Goal: Transaction & Acquisition: Book appointment/travel/reservation

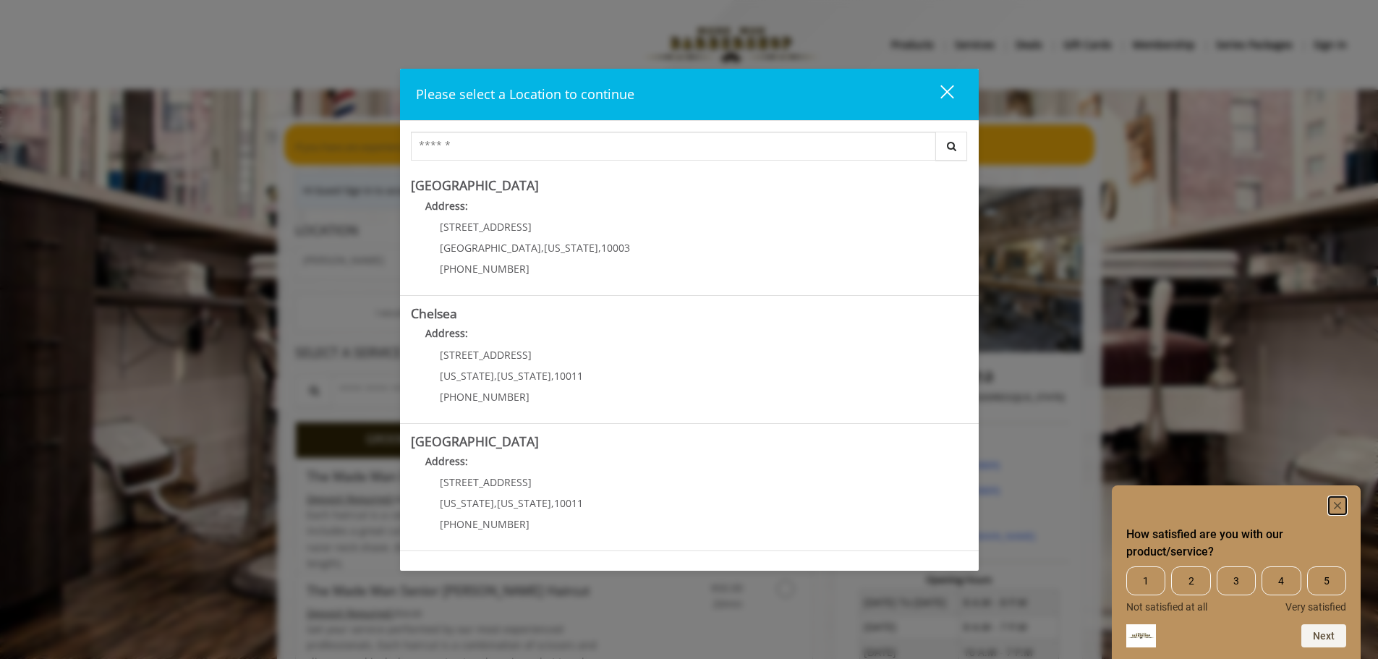
click at [1336, 504] on icon "Hide survey" at bounding box center [1337, 505] width 7 height 7
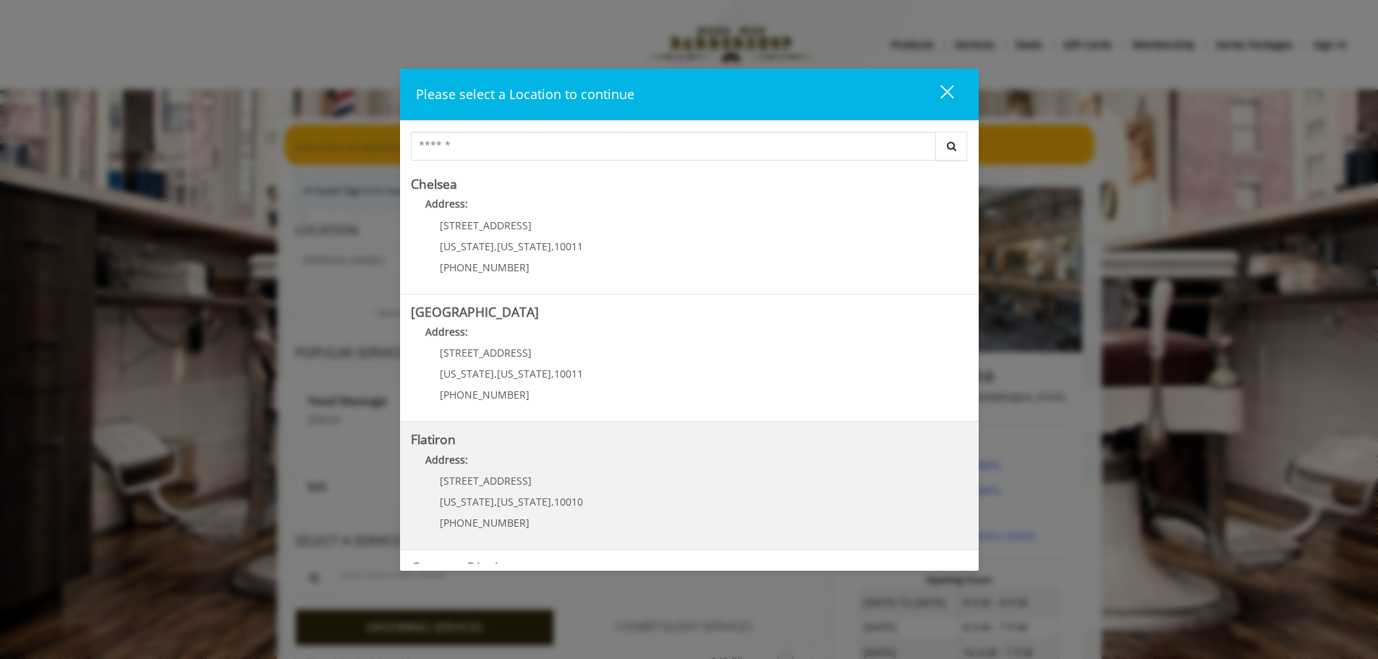
scroll to position [243, 0]
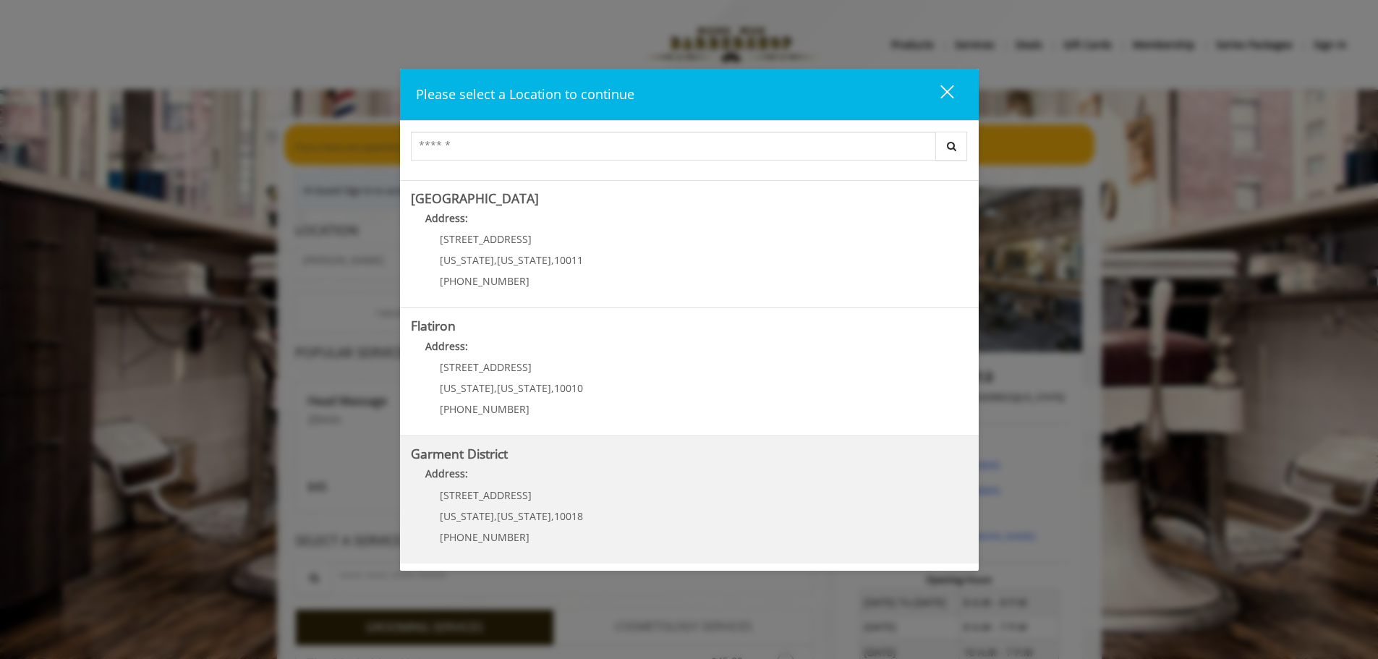
click at [499, 493] on span "[STREET_ADDRESS]" at bounding box center [486, 495] width 92 height 14
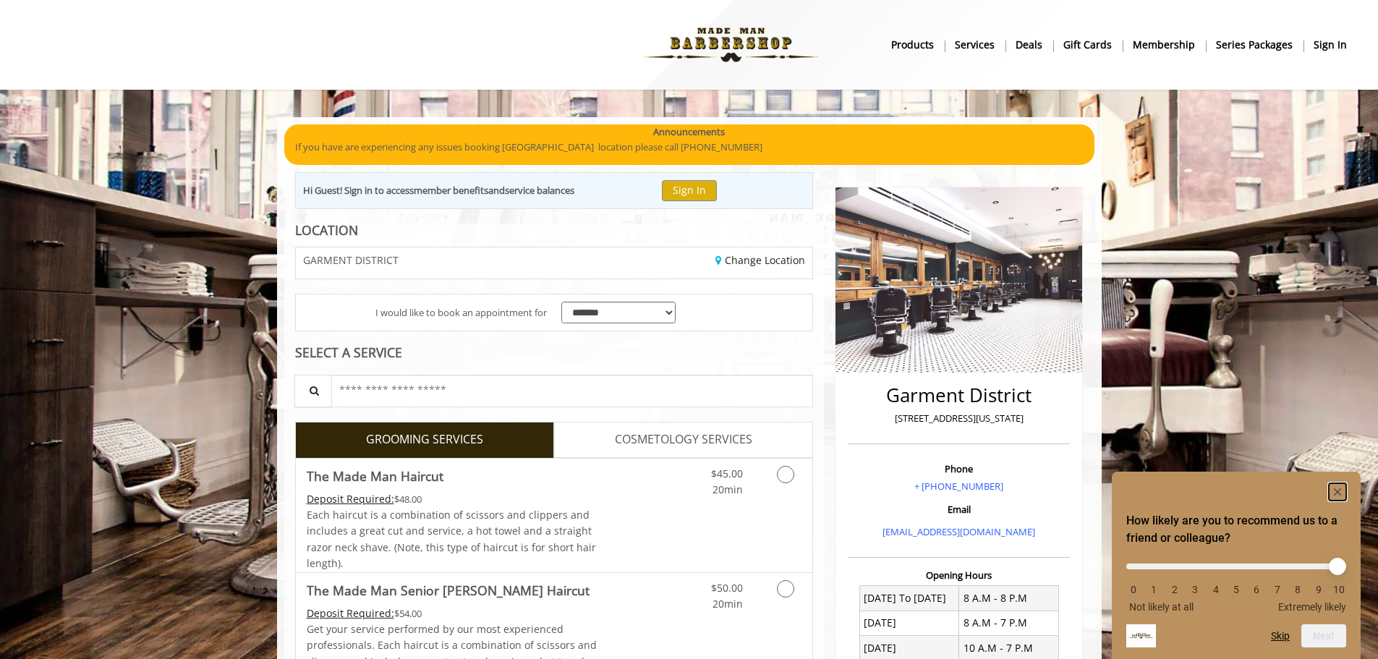
drag, startPoint x: 1342, startPoint y: 491, endPoint x: 867, endPoint y: 503, distance: 475.5
click at [1342, 491] on rect "Hide survey" at bounding box center [1337, 491] width 17 height 17
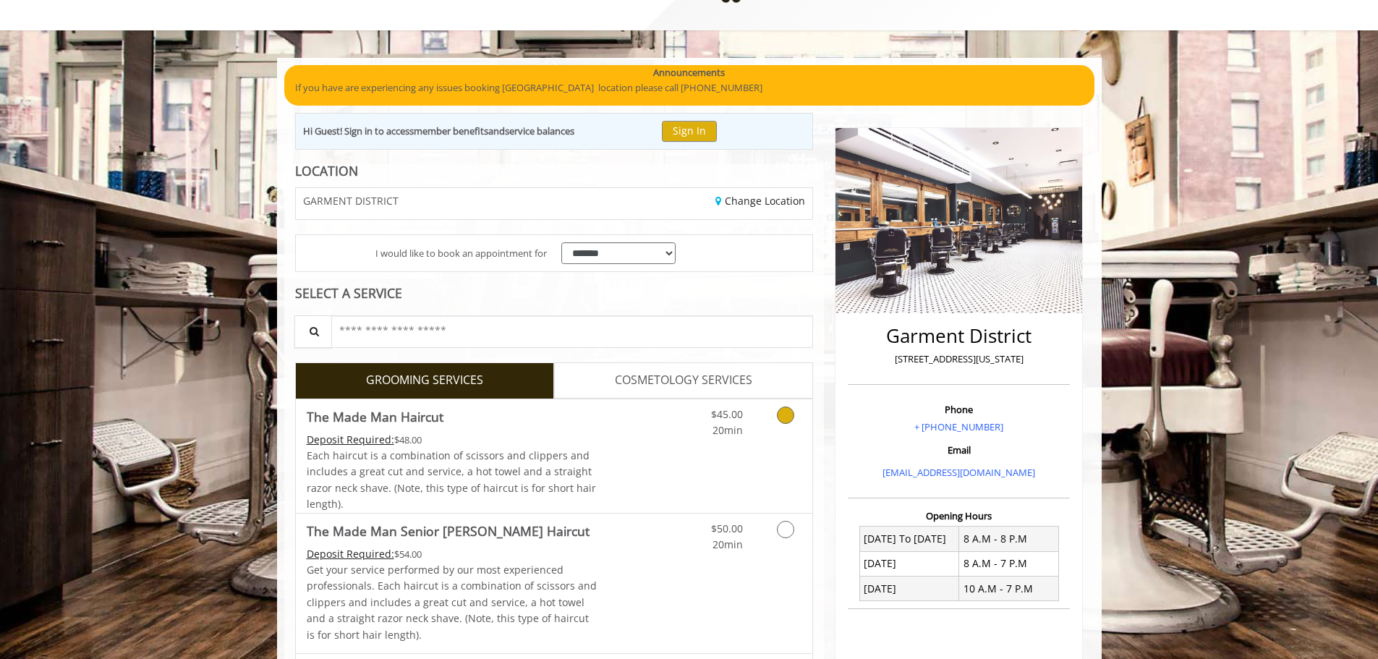
scroll to position [145, 0]
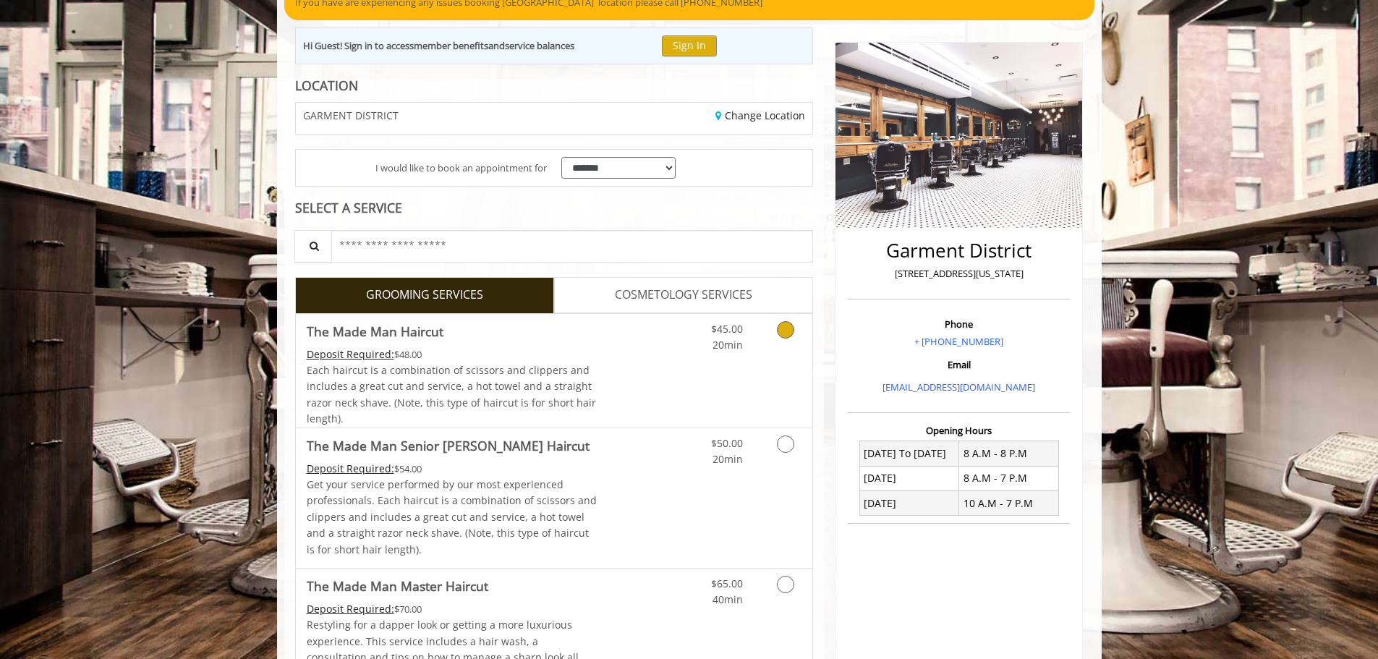
click at [783, 336] on icon "Grooming services" at bounding box center [785, 329] width 17 height 17
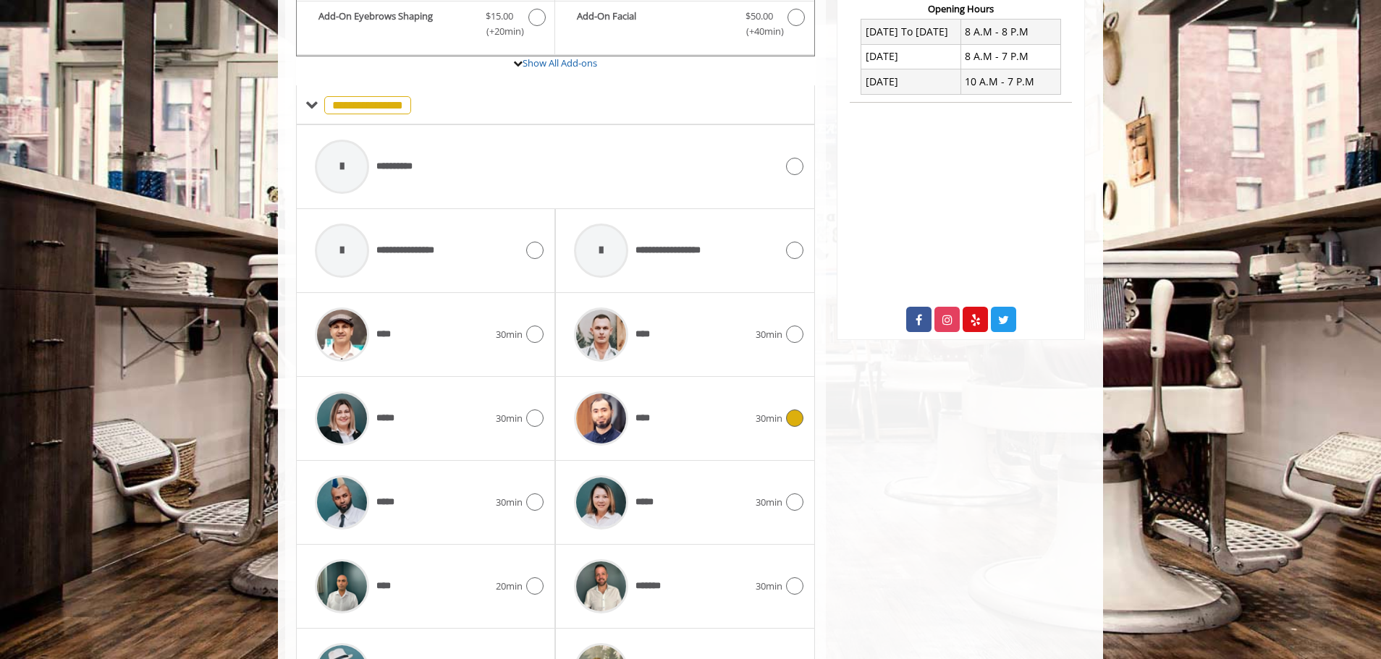
scroll to position [671, 0]
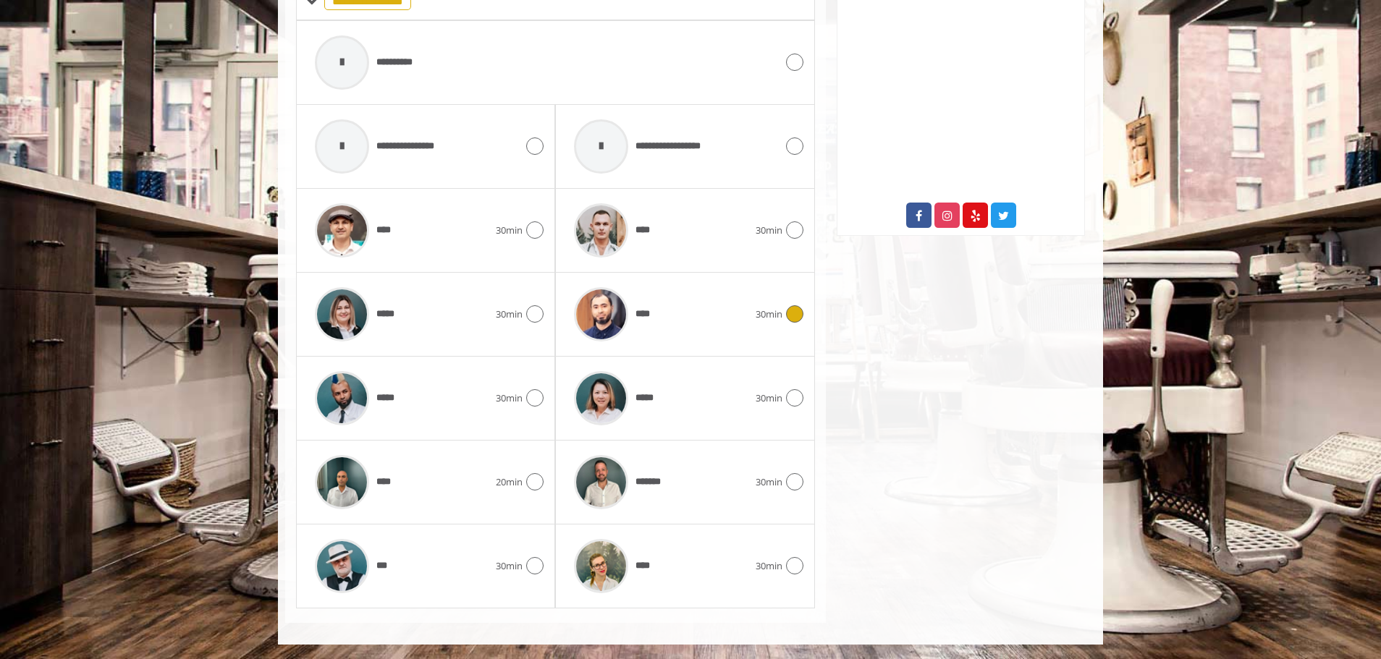
click at [789, 311] on icon at bounding box center [794, 313] width 17 height 17
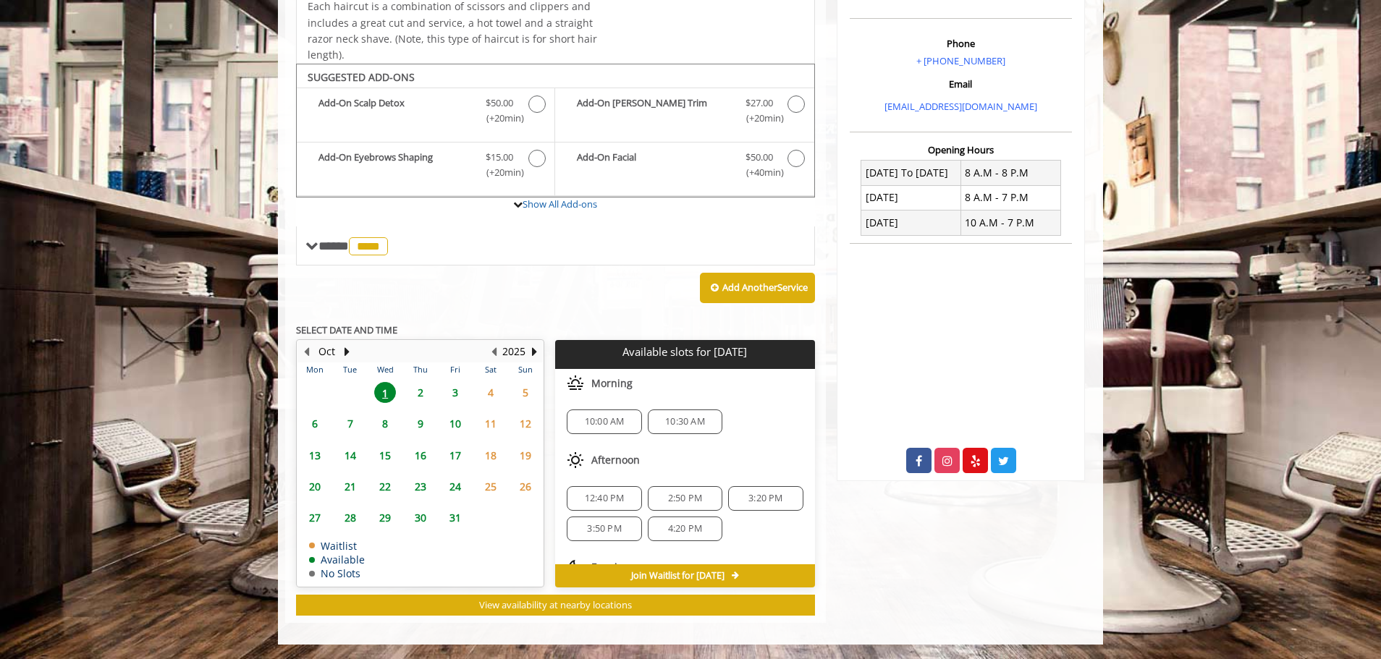
scroll to position [65, 0]
click at [684, 462] on span "4:20 PM" at bounding box center [685, 464] width 34 height 12
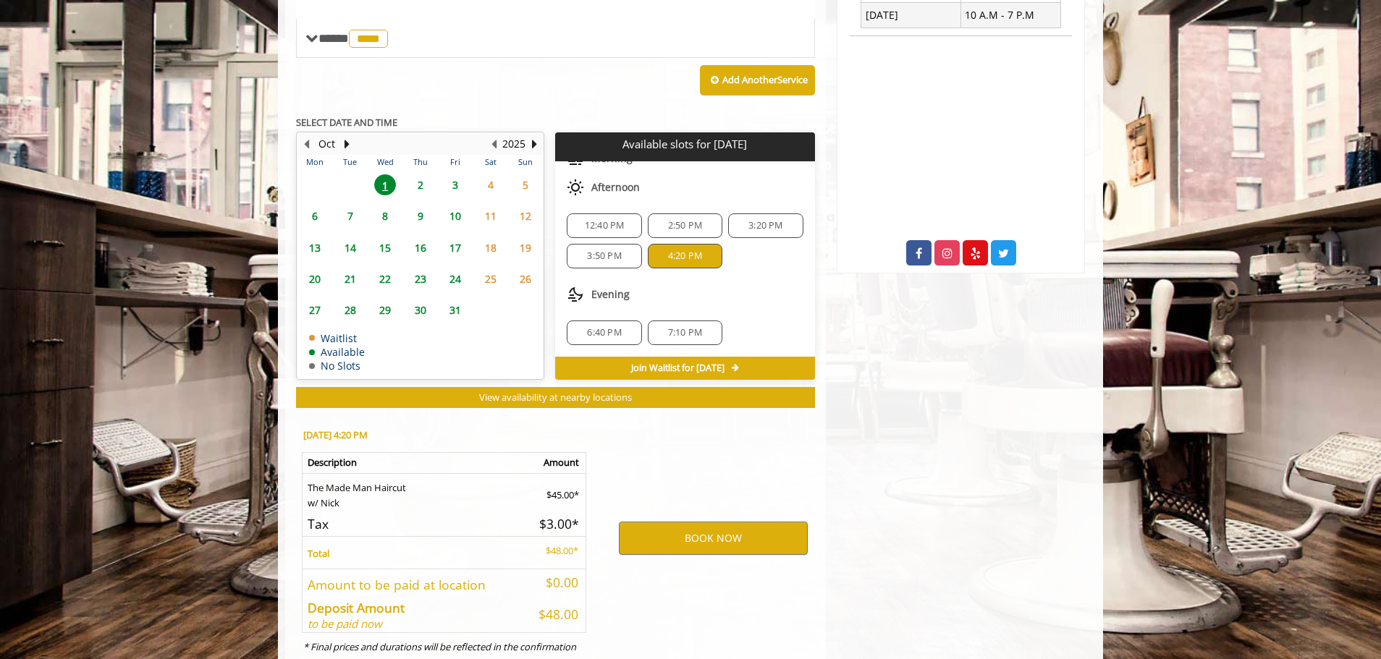
scroll to position [687, 0]
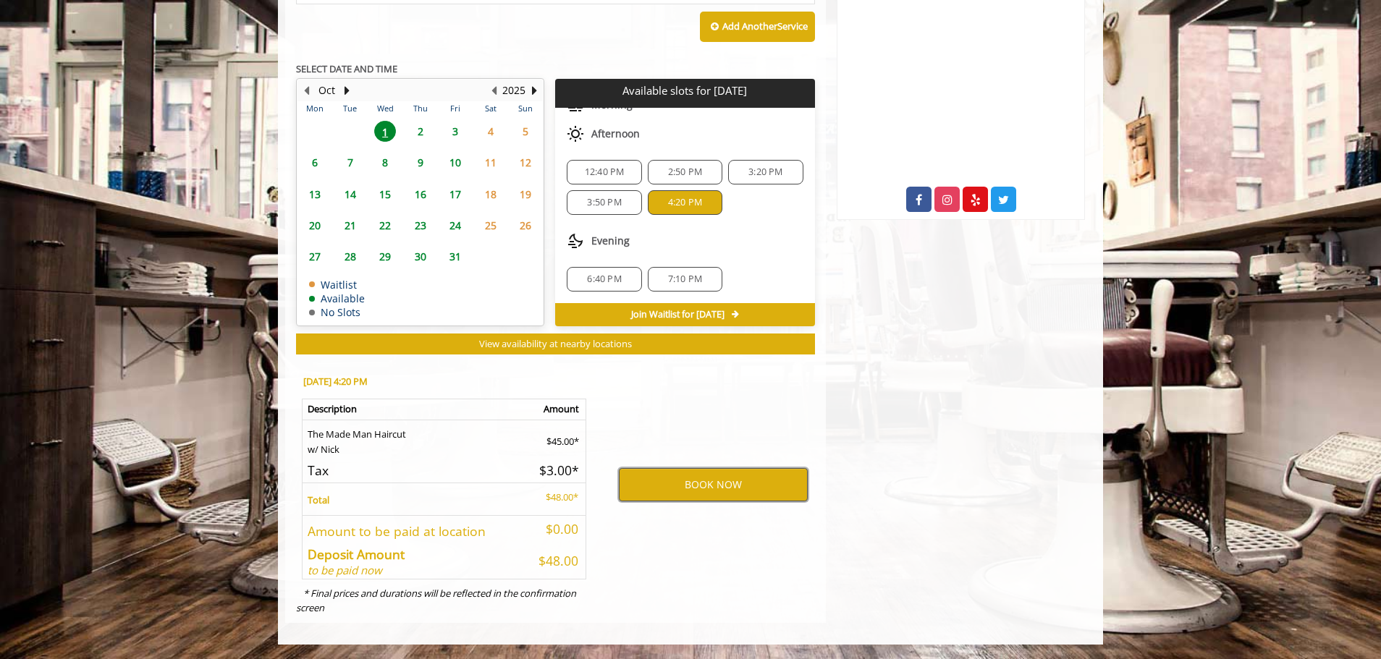
click at [740, 485] on button "BOOK NOW" at bounding box center [713, 484] width 189 height 33
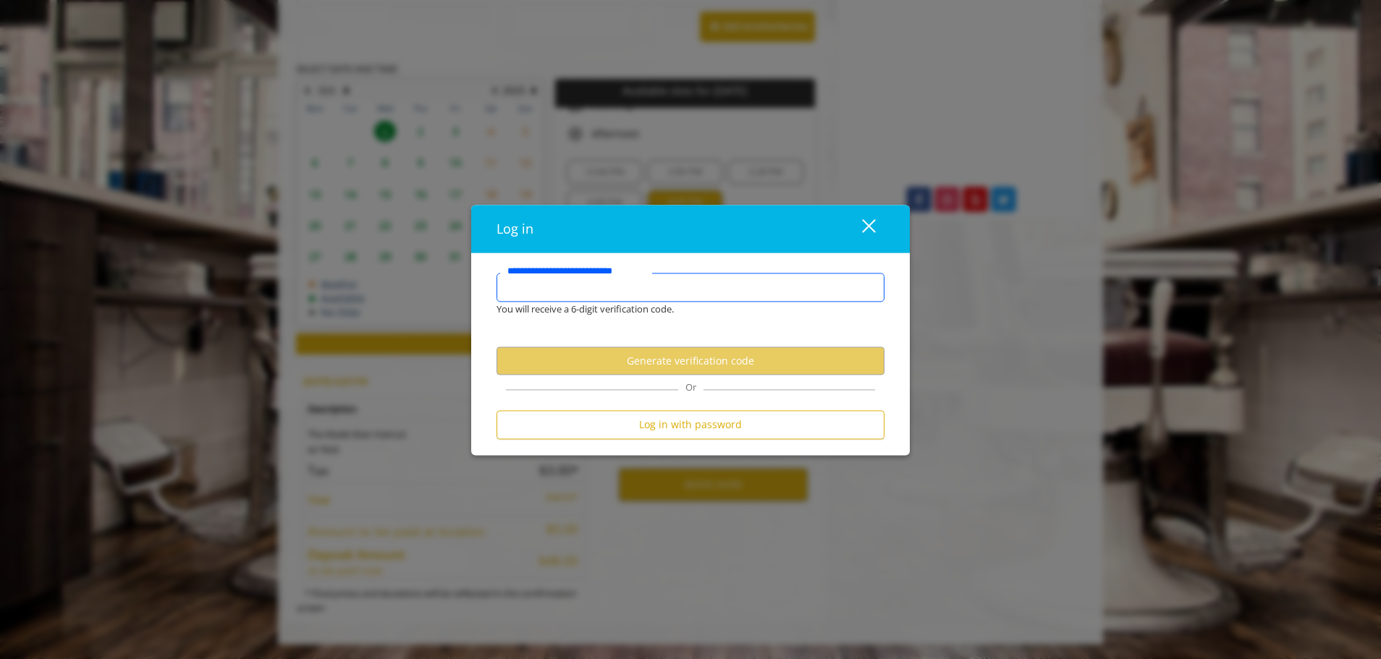
click at [540, 288] on input "**********" at bounding box center [690, 287] width 388 height 29
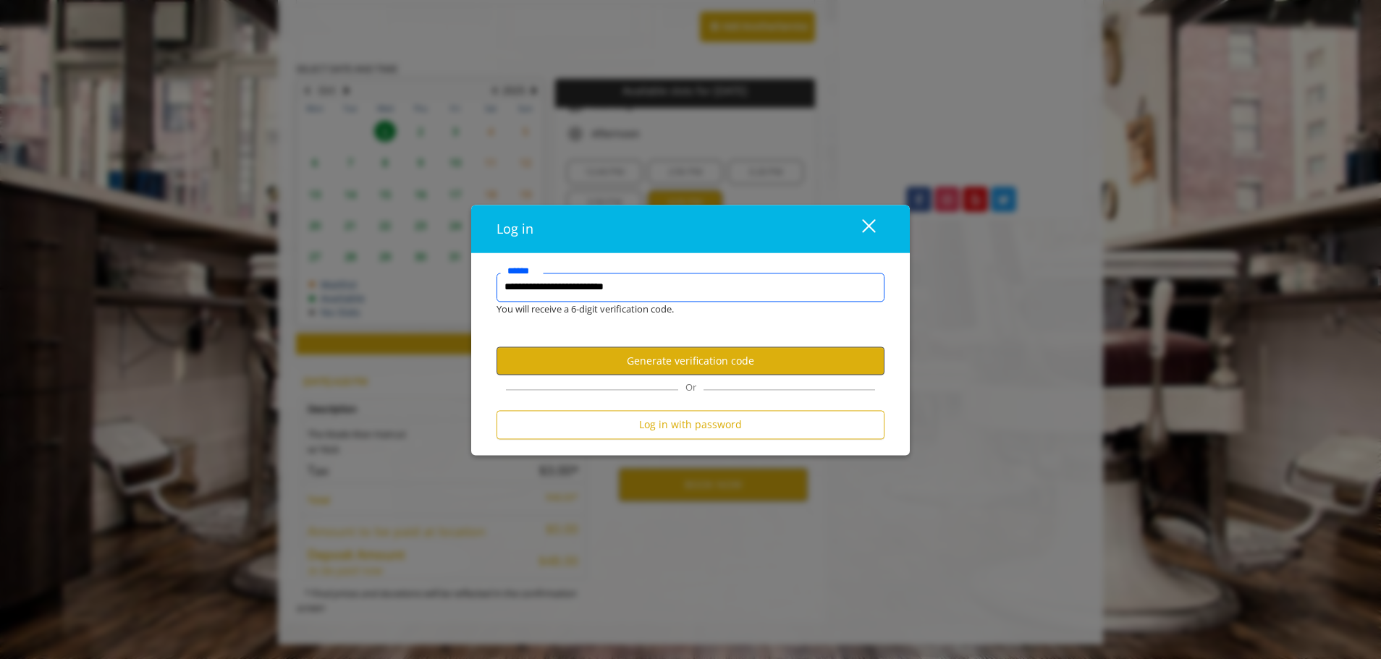
type input "**********"
click at [656, 363] on button "Generate verification code" at bounding box center [690, 361] width 388 height 28
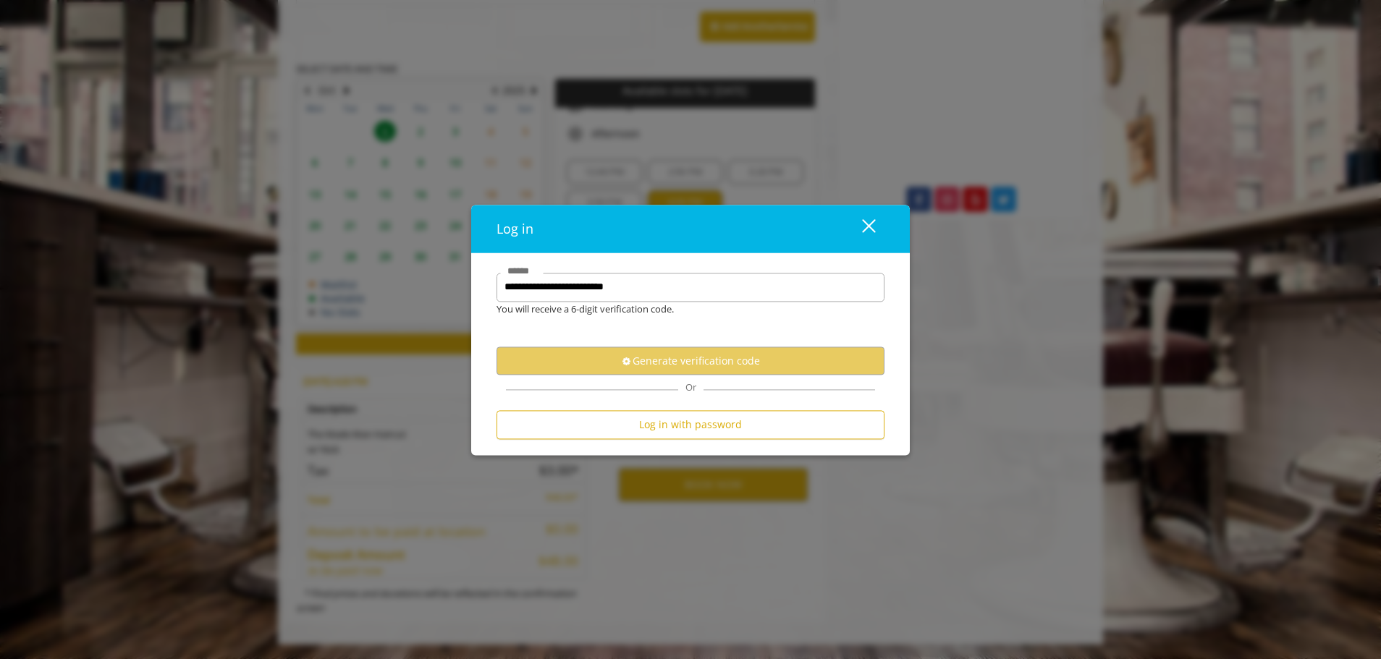
scroll to position [0, 0]
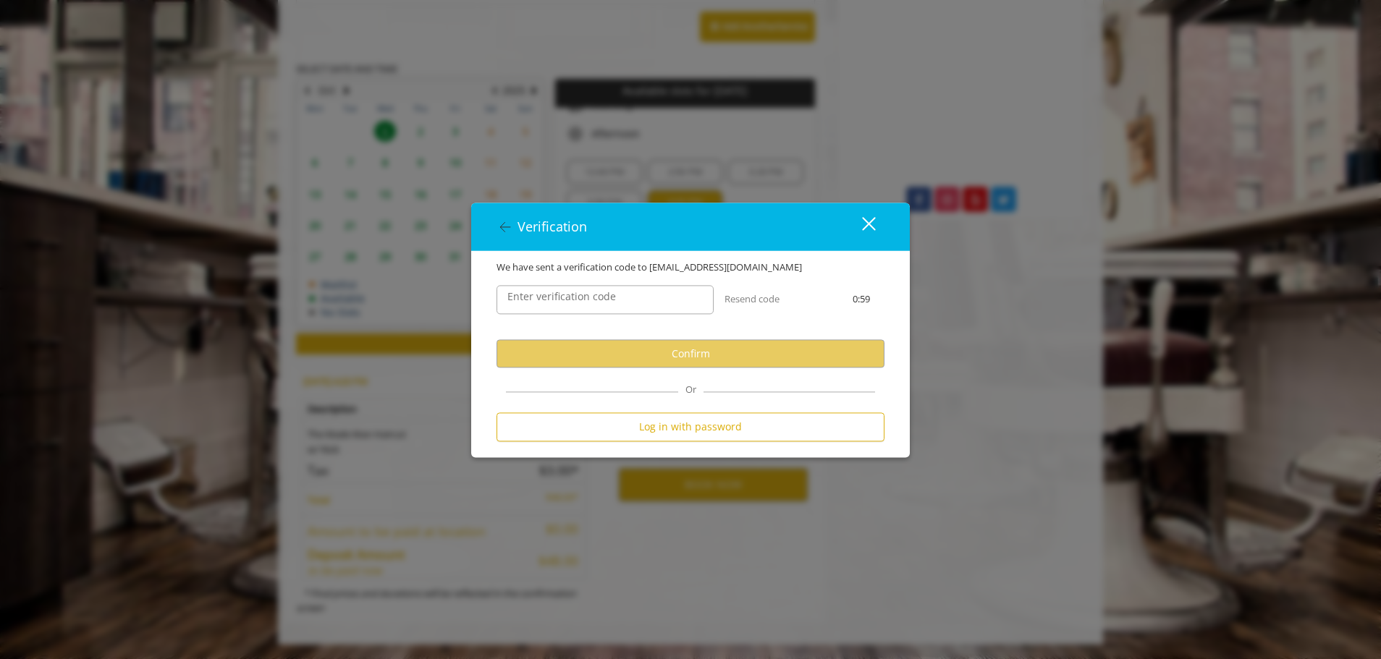
click at [522, 297] on label "Enter verification code" at bounding box center [561, 297] width 123 height 16
click at [522, 297] on input "Enter verification code" at bounding box center [604, 300] width 217 height 29
click at [600, 300] on input "Enter verification code" at bounding box center [604, 300] width 217 height 29
paste input "******"
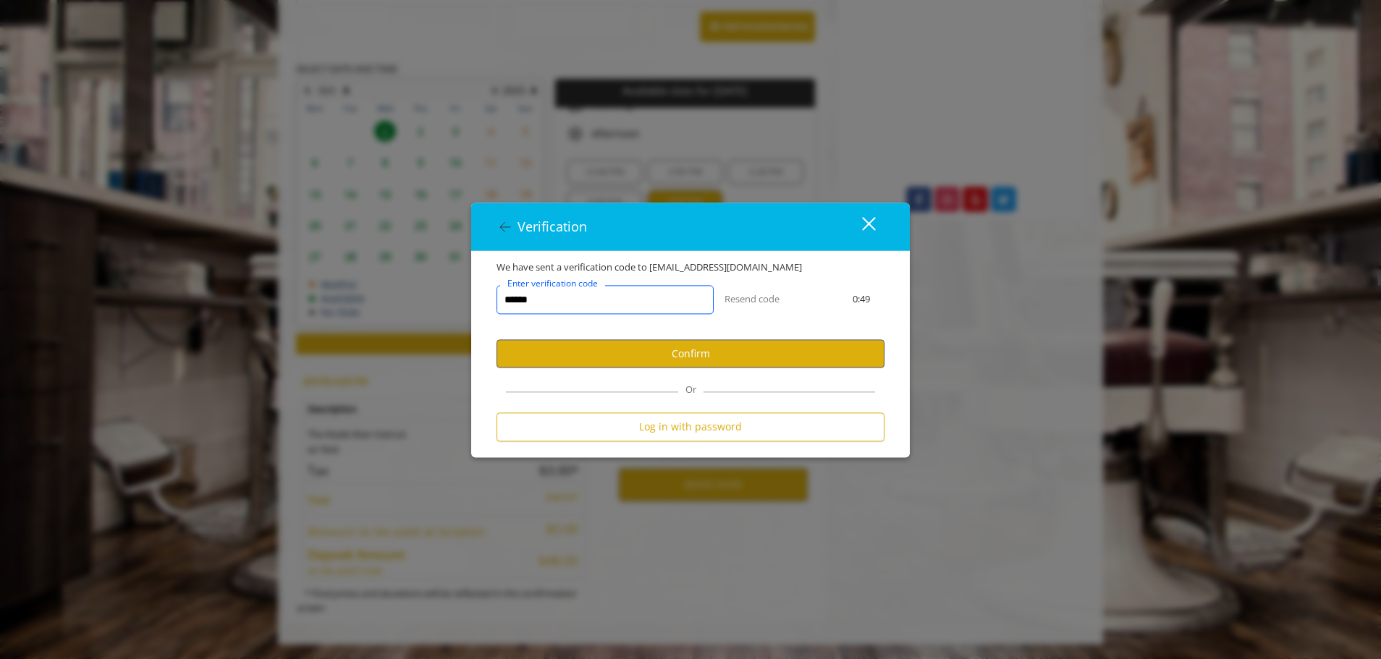
type input "******"
click at [684, 348] on button "Confirm" at bounding box center [690, 354] width 388 height 28
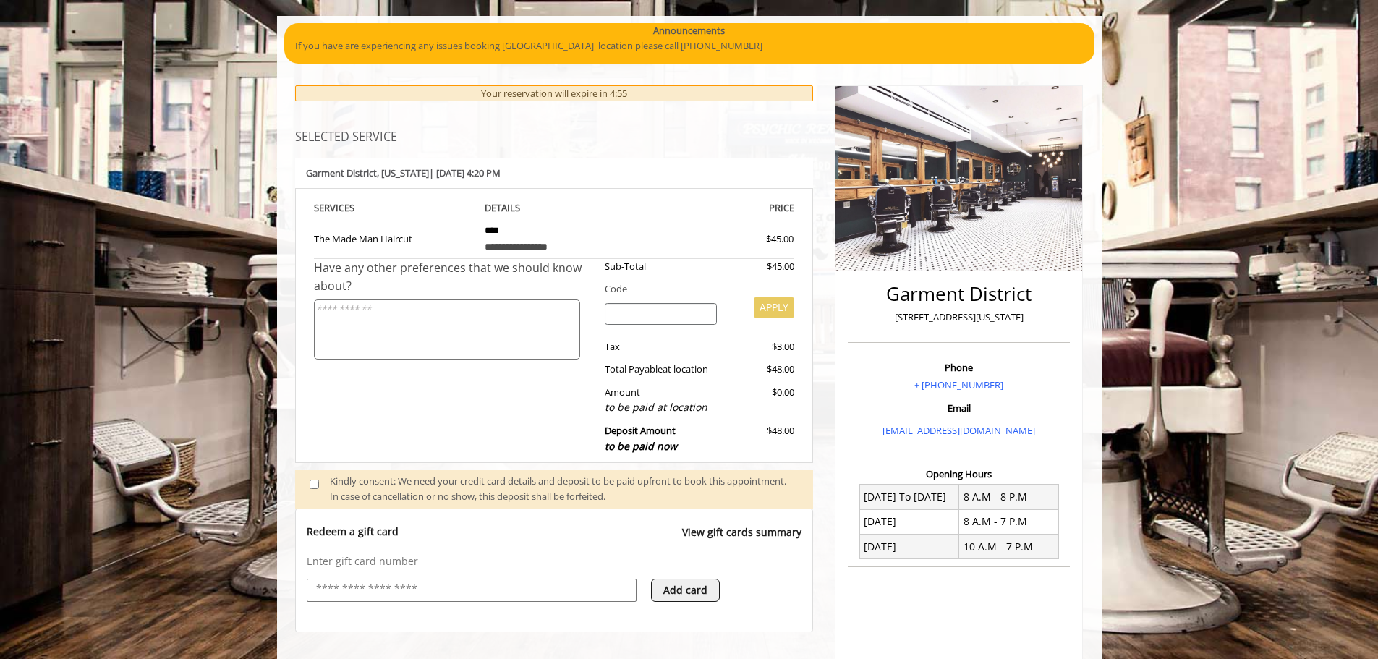
scroll to position [14, 0]
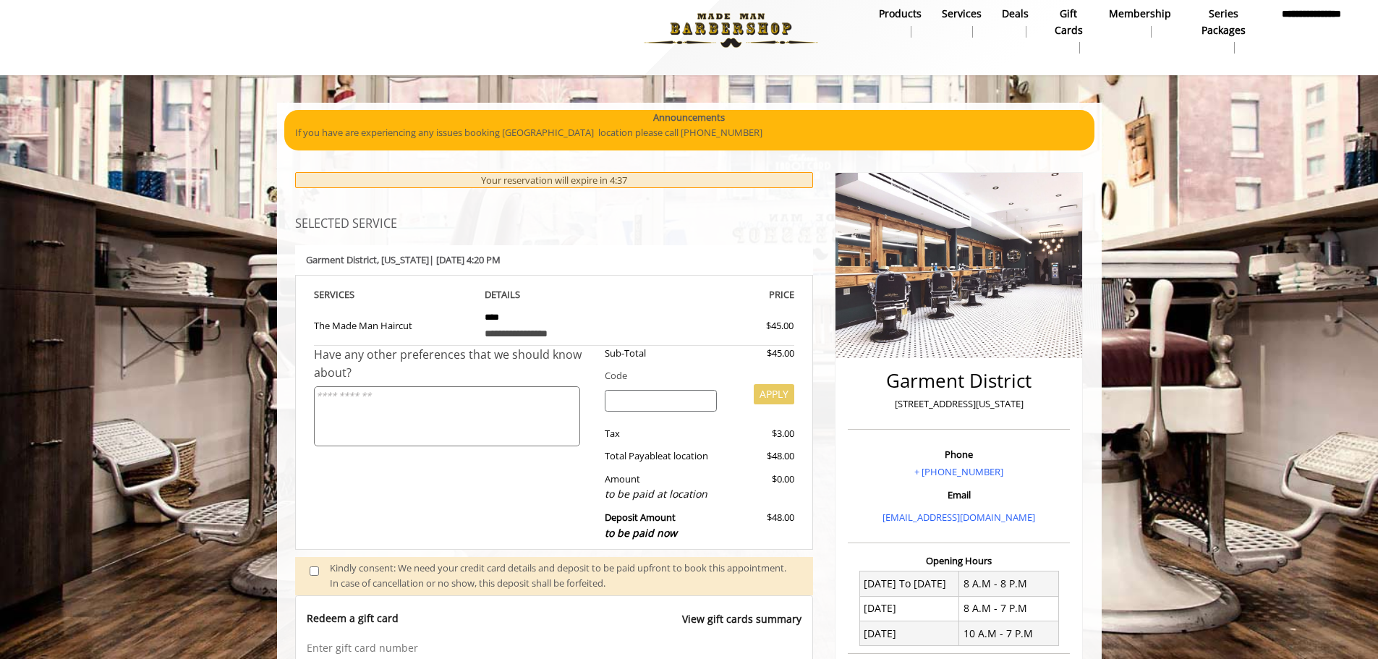
click at [516, 488] on div "Have any other preferences that we should know about?" at bounding box center [454, 447] width 281 height 203
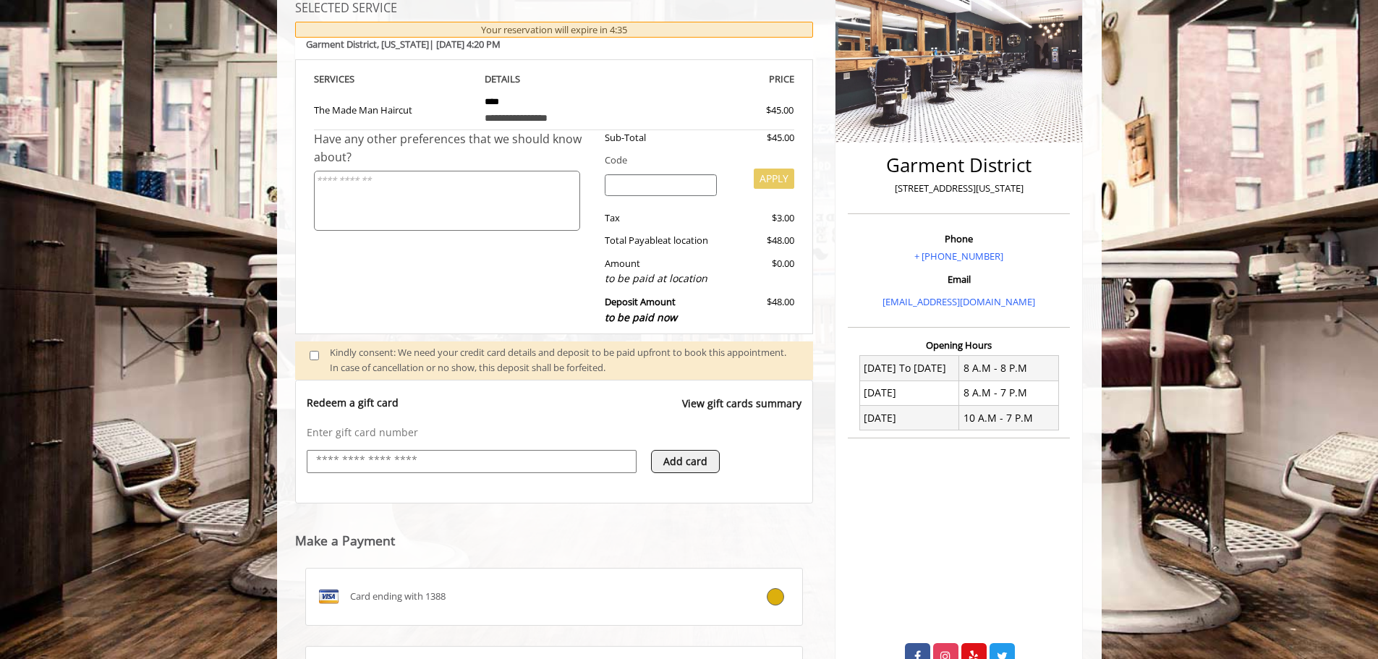
scroll to position [232, 0]
click at [384, 458] on input "text" at bounding box center [472, 459] width 314 height 17
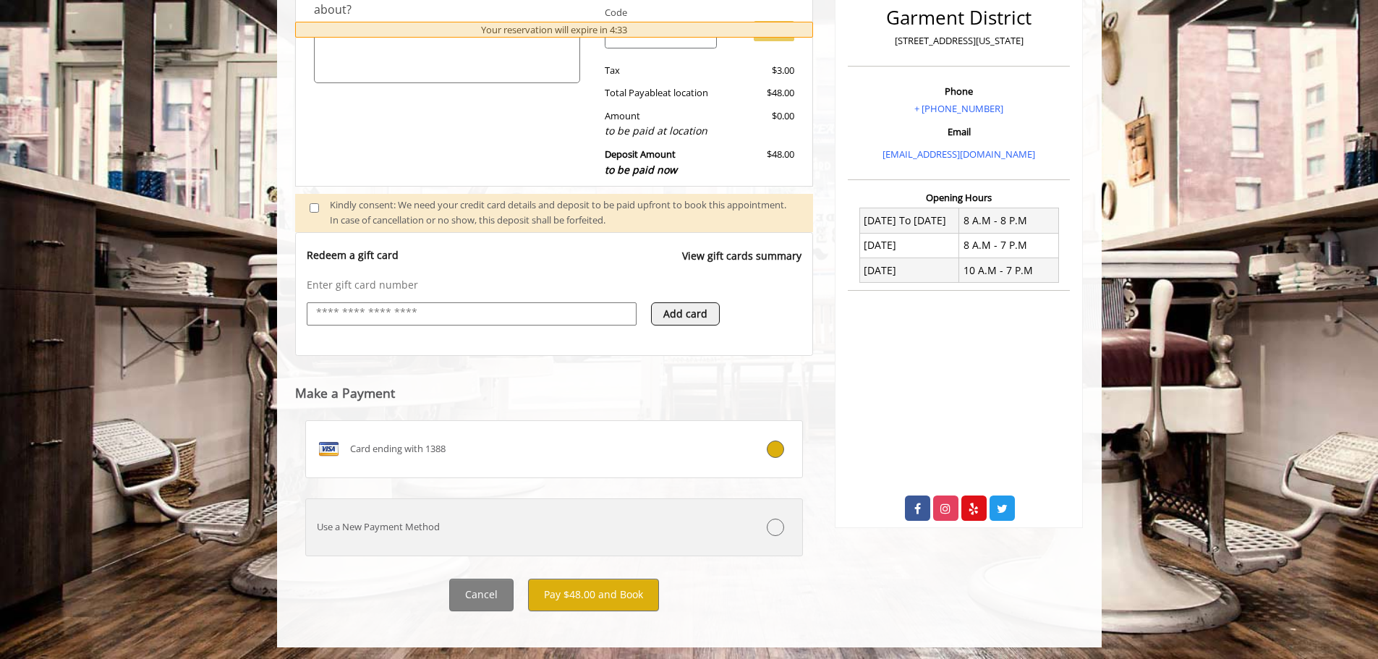
scroll to position [381, 0]
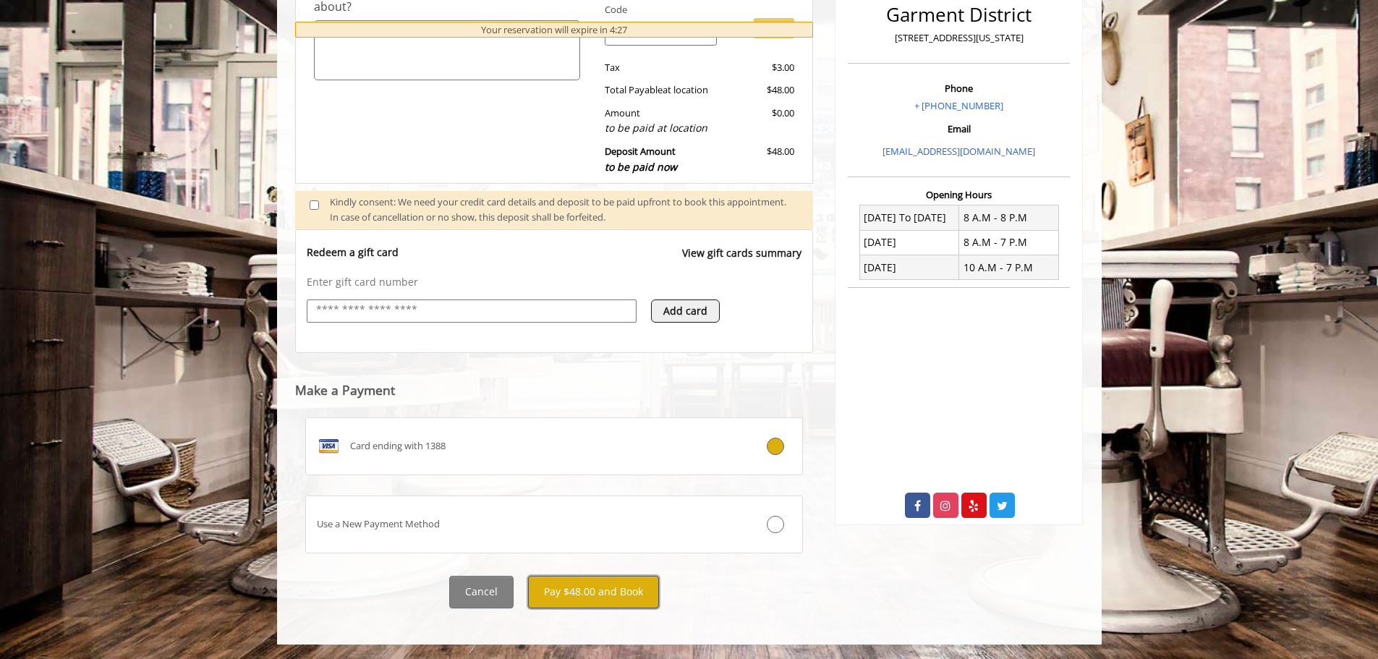
click at [600, 588] on button "Pay $48.00 and Book" at bounding box center [593, 592] width 131 height 33
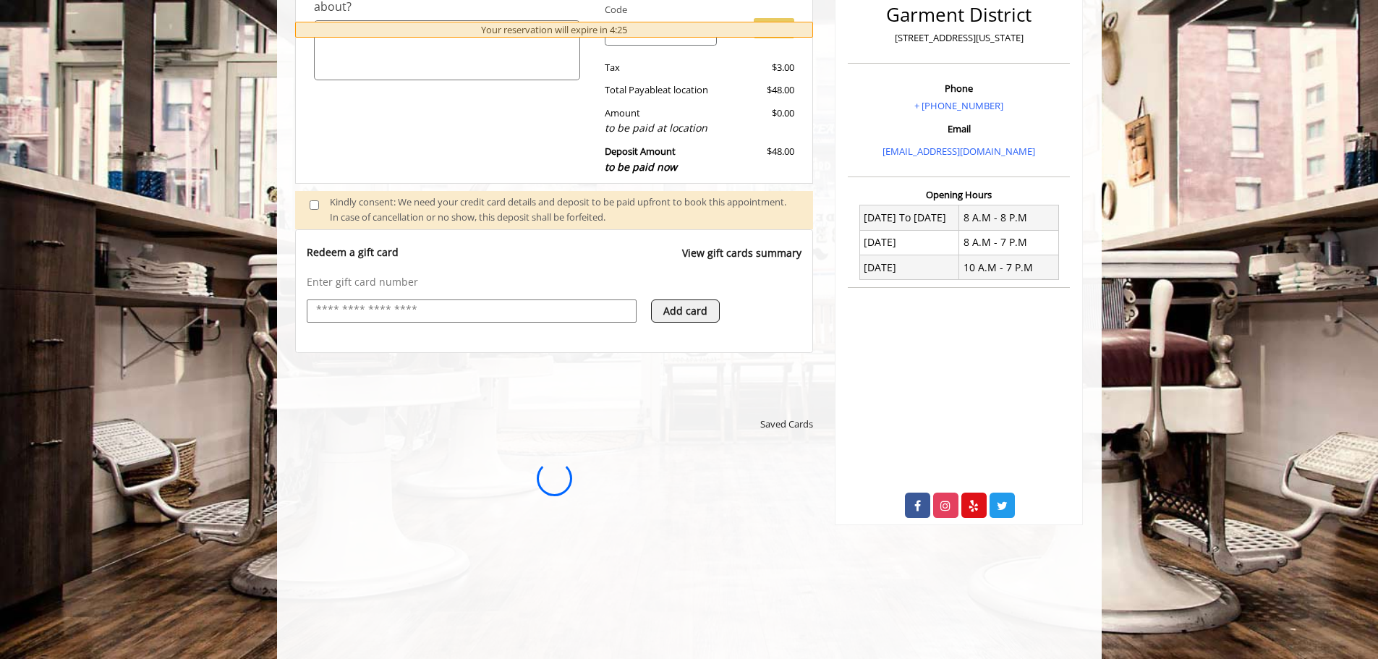
scroll to position [0, 0]
drag, startPoint x: 448, startPoint y: 213, endPoint x: 734, endPoint y: 215, distance: 285.8
click at [734, 215] on div "Kindly consent: We need your credit card details and deposit to be paid upfront…" at bounding box center [564, 210] width 469 height 30
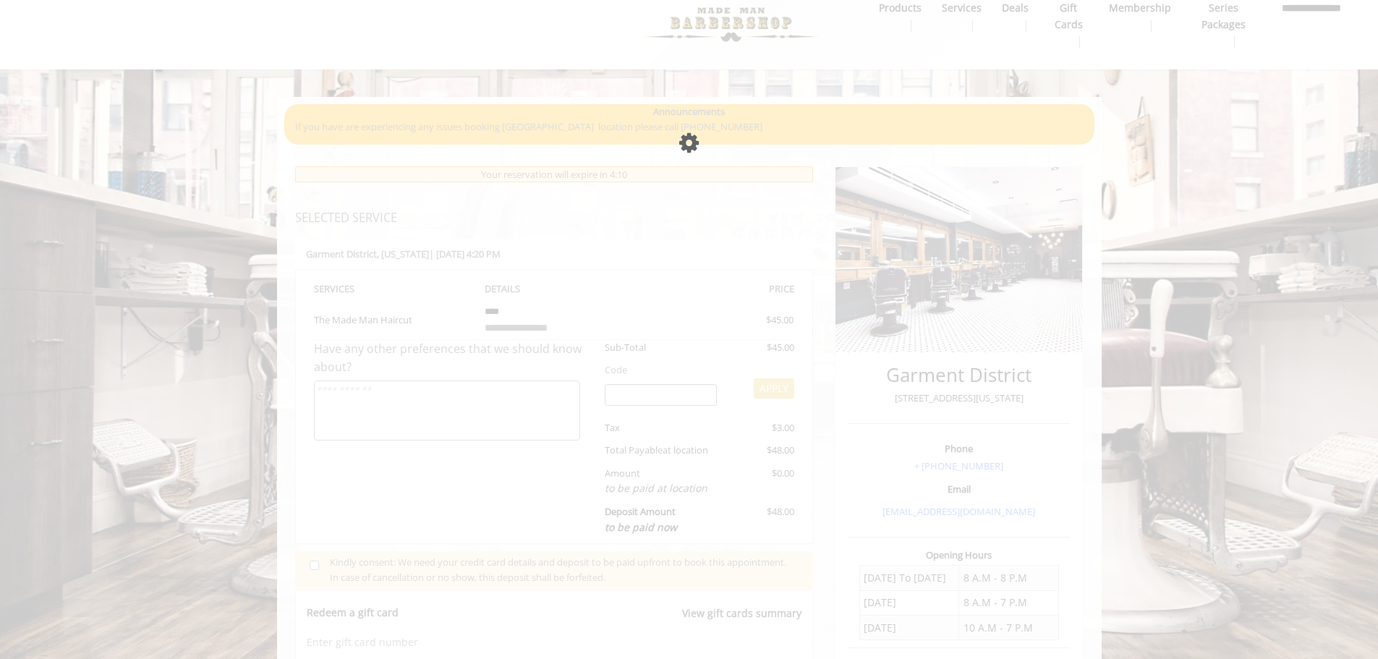
scroll to position [19, 0]
